Goal: Task Accomplishment & Management: Manage account settings

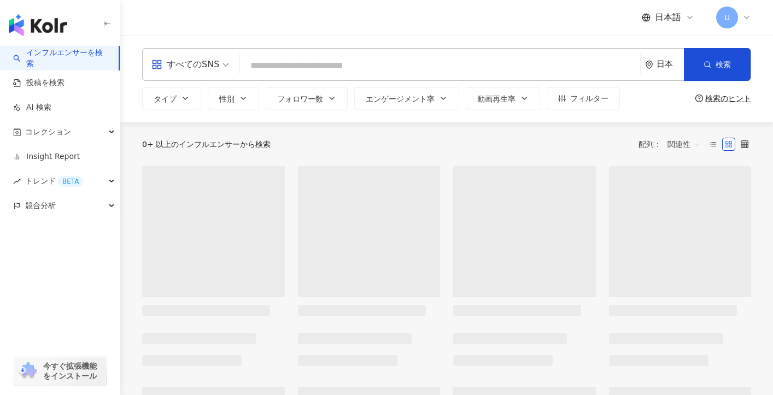
click at [747, 17] on icon at bounding box center [746, 17] width 9 height 9
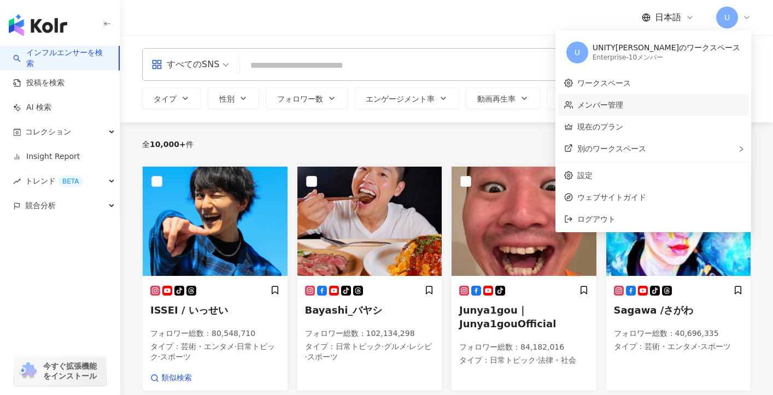
click at [623, 101] on link "メンバー管理" at bounding box center [600, 105] width 46 height 9
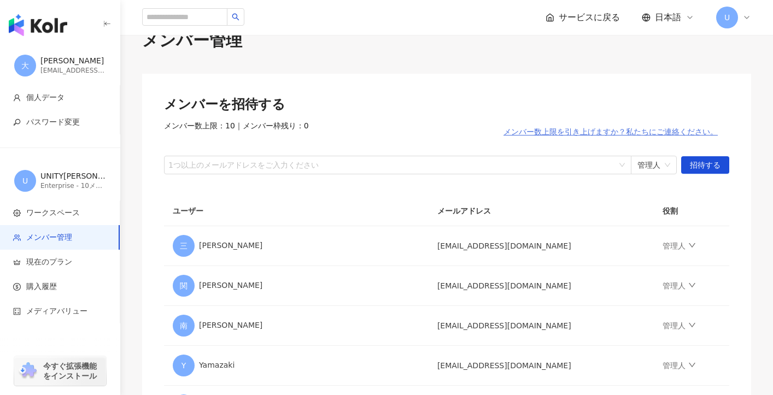
scroll to position [36, 0]
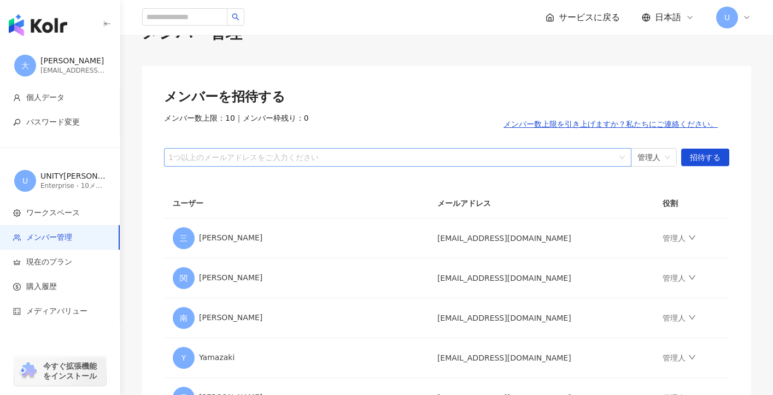
click at [527, 153] on div at bounding box center [391, 157] width 451 height 8
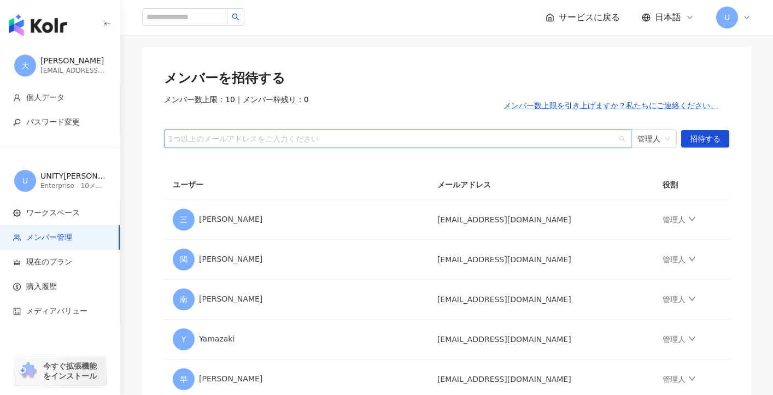
scroll to position [49, 0]
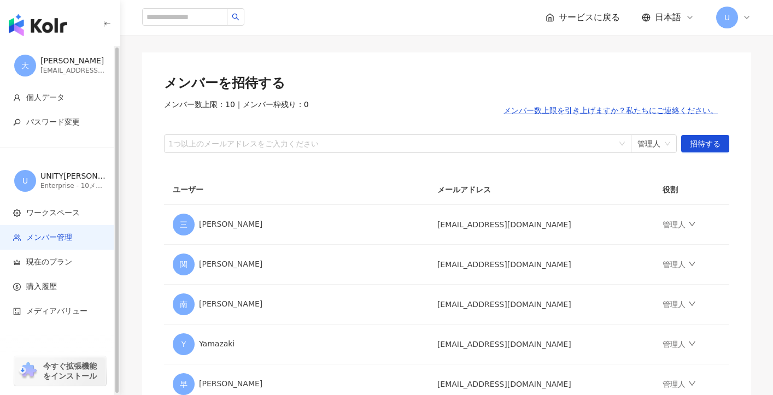
click at [54, 69] on div "[EMAIL_ADDRESS][DOMAIN_NAME]" at bounding box center [73, 70] width 66 height 9
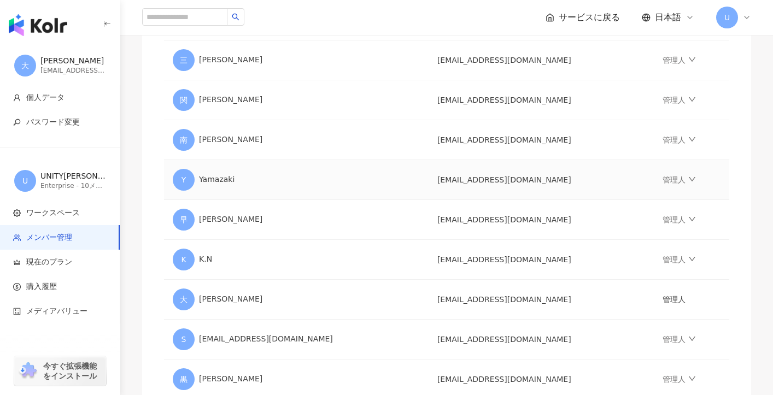
scroll to position [218, 0]
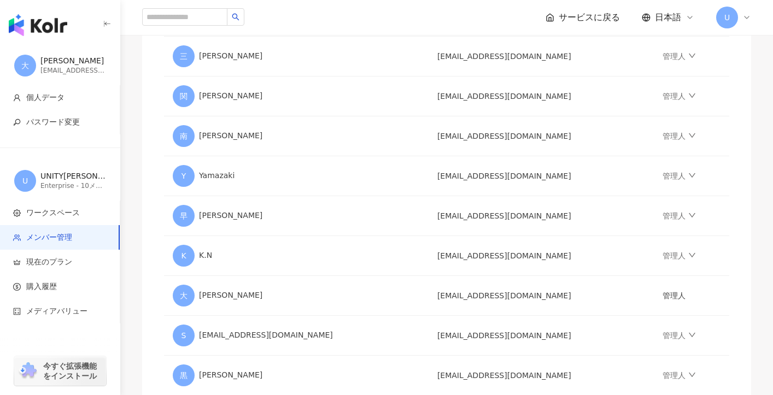
click at [743, 17] on icon at bounding box center [746, 17] width 9 height 9
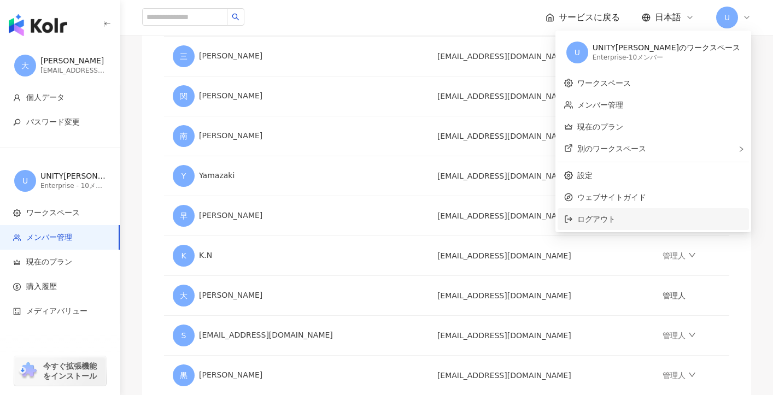
click at [661, 213] on li "ログアウト" at bounding box center [652, 219] width 191 height 22
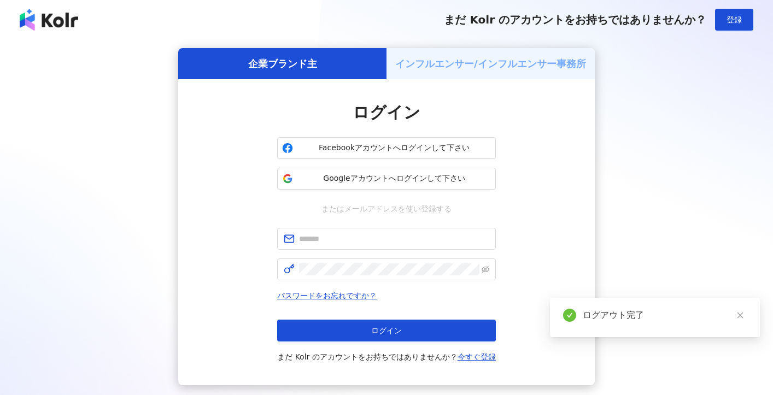
click at [240, 206] on div "ログイン Facebookアカウントへログインして下さい Googleアカウントへログインして下さい またはメールアドレスを使い登録する パスワードをお忘れで…" at bounding box center [386, 232] width 416 height 306
click at [339, 241] on input "text" at bounding box center [394, 239] width 190 height 12
click at [213, 202] on div "ログイン Facebookアカウントへログインして下さい Googleアカウントへログインして下さい またはメールアドレスを使い登録する パスワードをお忘れで…" at bounding box center [386, 232] width 416 height 306
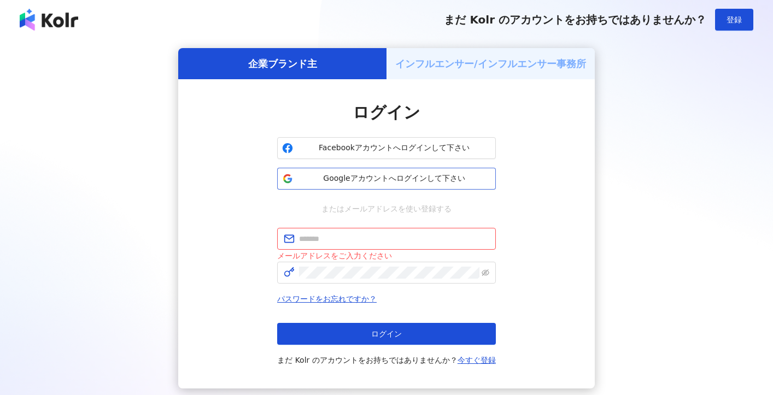
click at [379, 179] on span "Googleアカウントへログインして下さい" at bounding box center [393, 178] width 193 height 11
